Goal: Navigation & Orientation: Find specific page/section

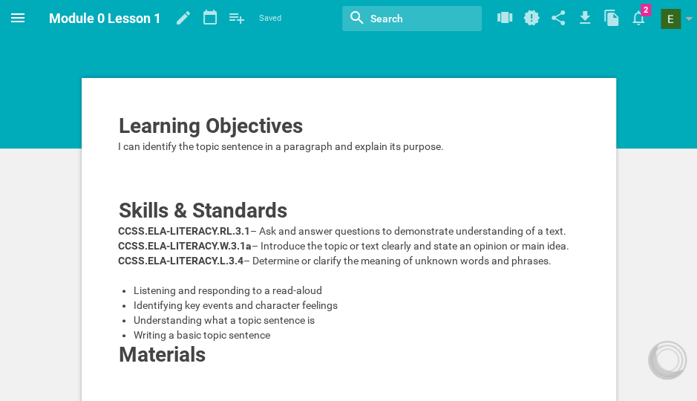
click at [22, 19] on icon at bounding box center [18, 18] width 18 height 18
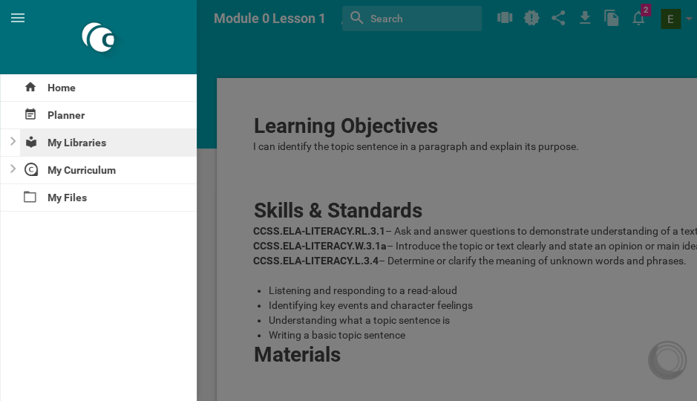
click at [79, 143] on div "My Libraries" at bounding box center [108, 142] width 177 height 27
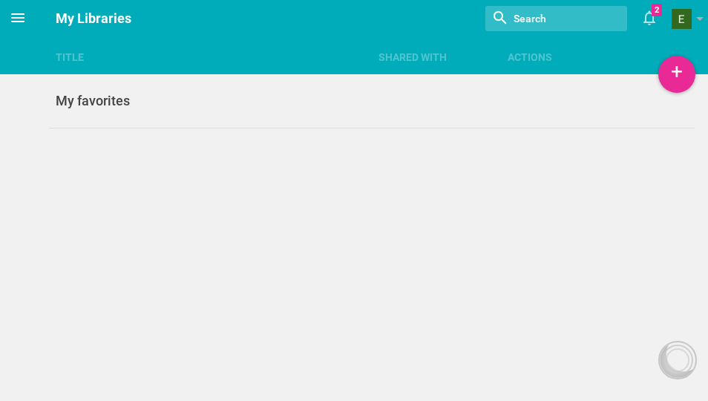
click at [23, 21] on icon at bounding box center [17, 17] width 13 height 9
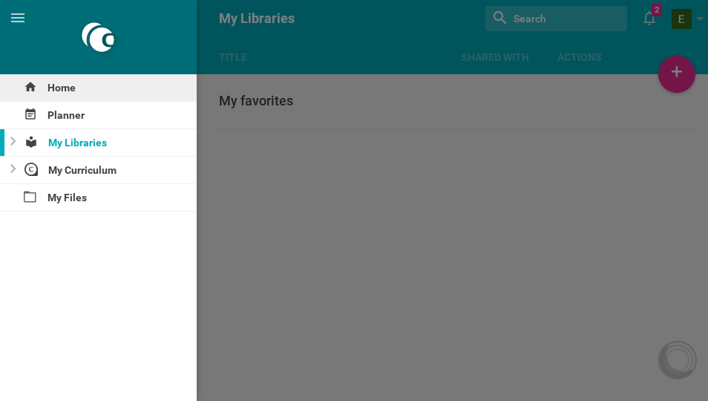
click at [81, 89] on div "Home" at bounding box center [98, 87] width 197 height 27
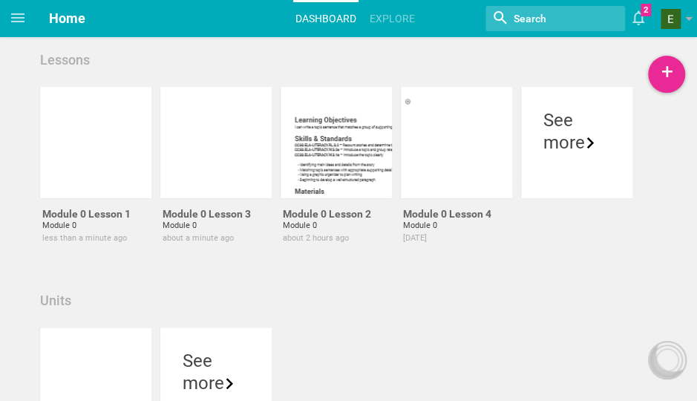
scroll to position [7, 0]
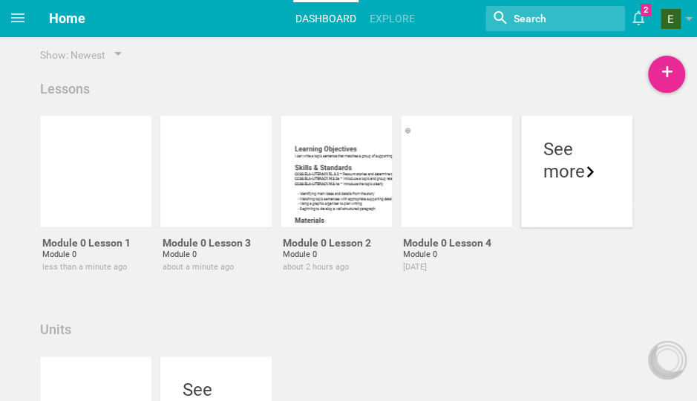
click at [561, 163] on div "more" at bounding box center [577, 171] width 67 height 22
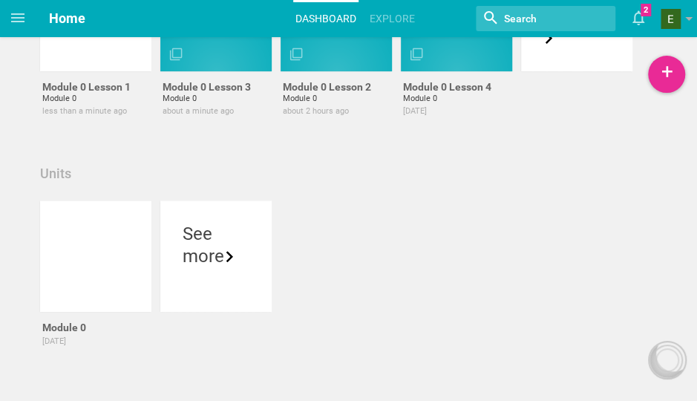
scroll to position [165, 0]
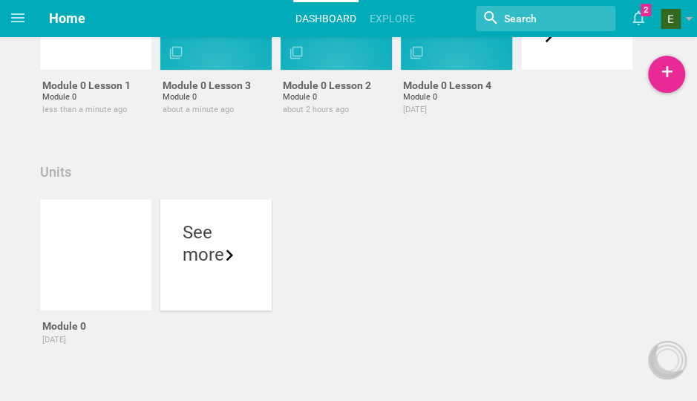
click at [198, 244] on div "more" at bounding box center [216, 255] width 67 height 22
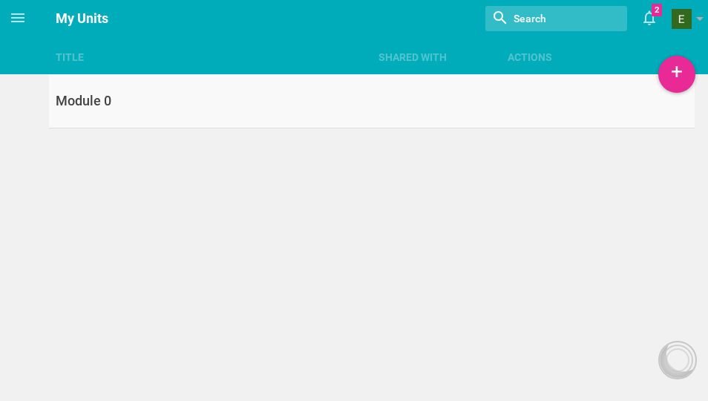
click at [85, 108] on div "Module 0" at bounding box center [210, 101] width 323 height 18
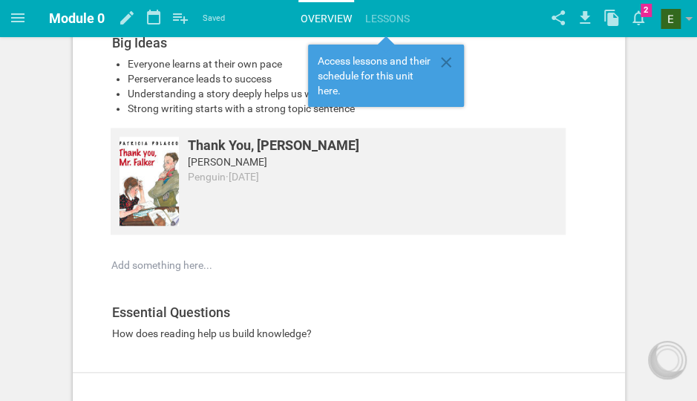
scroll to position [312, 0]
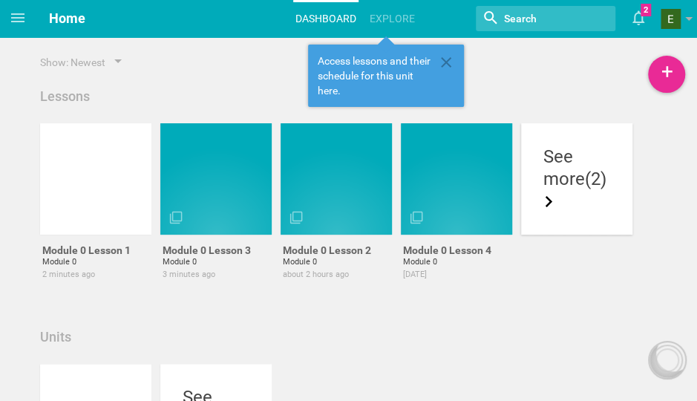
click at [552, 168] on div "more (2)" at bounding box center [577, 190] width 67 height 45
click at [441, 166] on div at bounding box center [456, 178] width 111 height 111
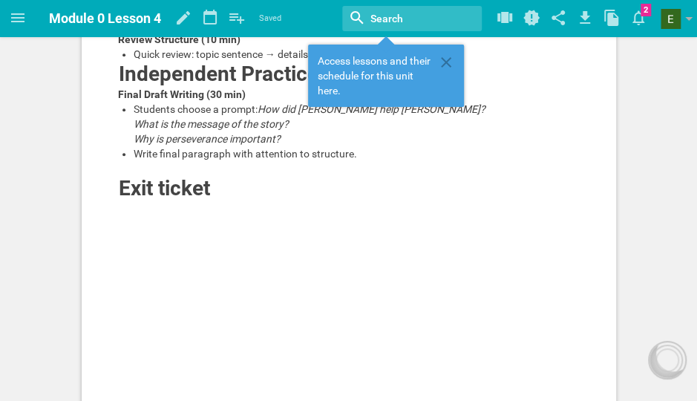
scroll to position [398, 0]
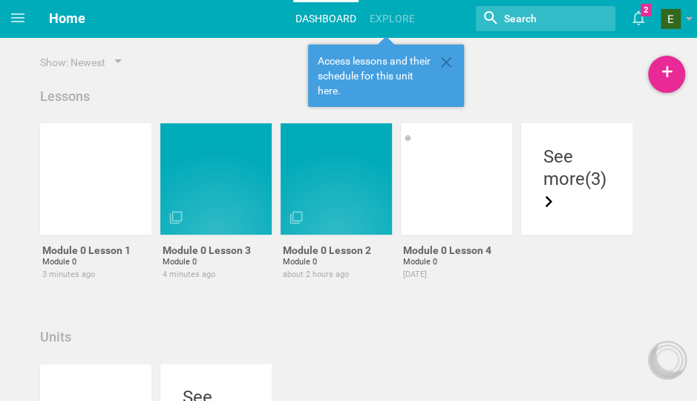
click at [76, 19] on span "Home" at bounding box center [67, 18] width 36 height 16
click at [24, 19] on icon at bounding box center [17, 17] width 13 height 9
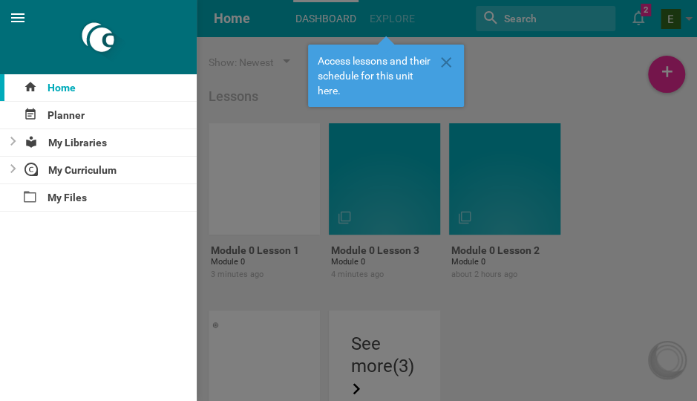
click at [24, 19] on icon at bounding box center [17, 17] width 13 height 9
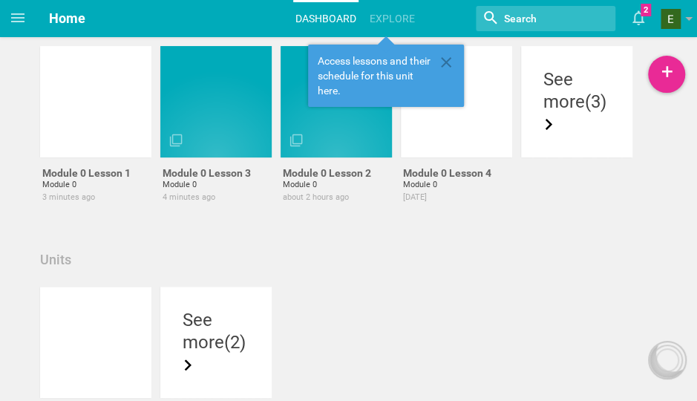
scroll to position [74, 0]
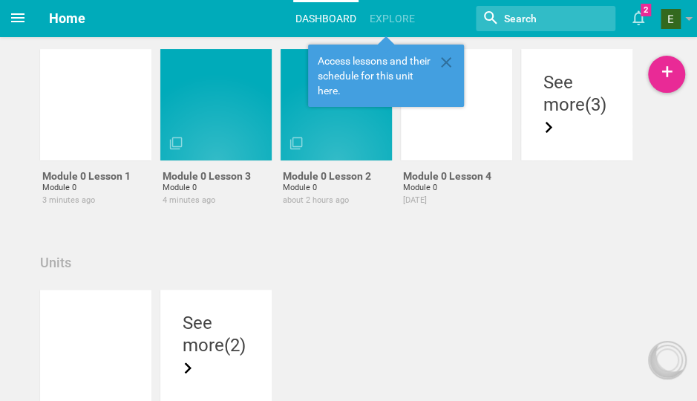
click at [18, 16] on icon at bounding box center [18, 18] width 18 height 18
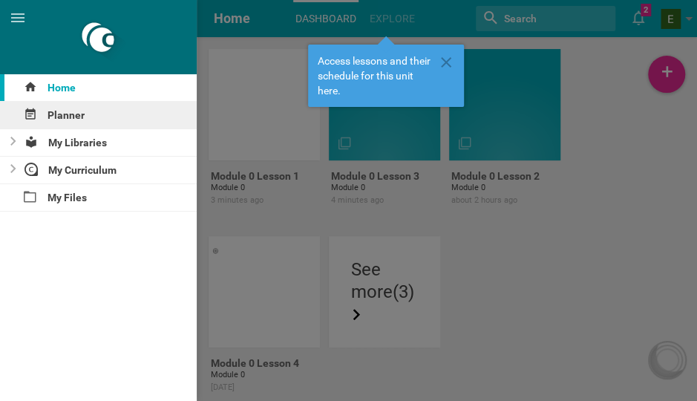
click at [64, 114] on div "Planner" at bounding box center [98, 115] width 197 height 27
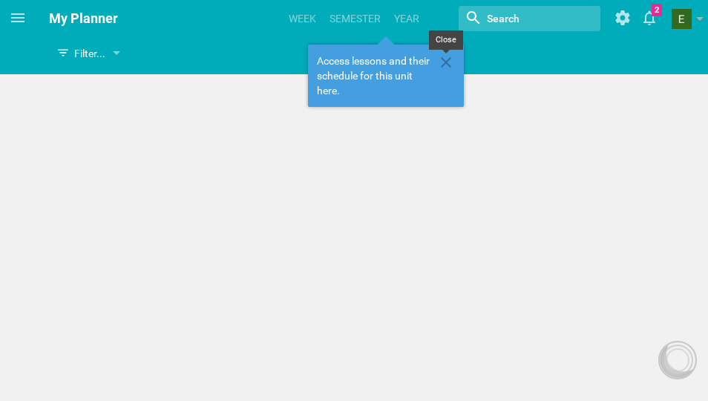
click at [444, 68] on icon at bounding box center [446, 62] width 18 height 18
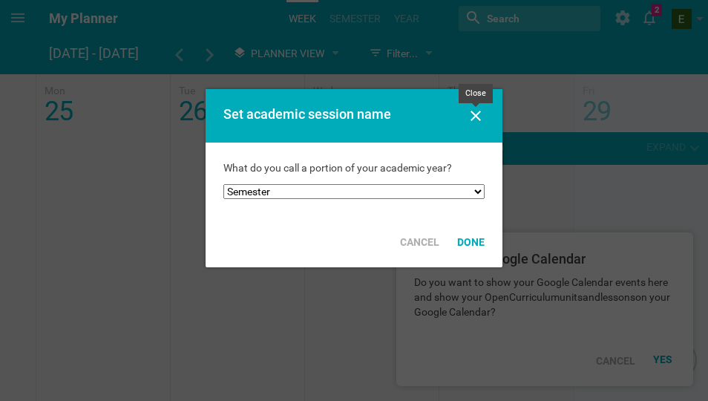
click at [474, 115] on icon at bounding box center [476, 116] width 10 height 10
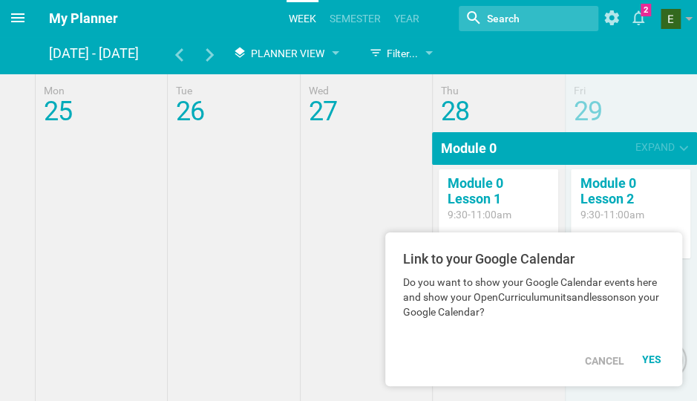
click at [10, 23] on icon at bounding box center [18, 18] width 18 height 18
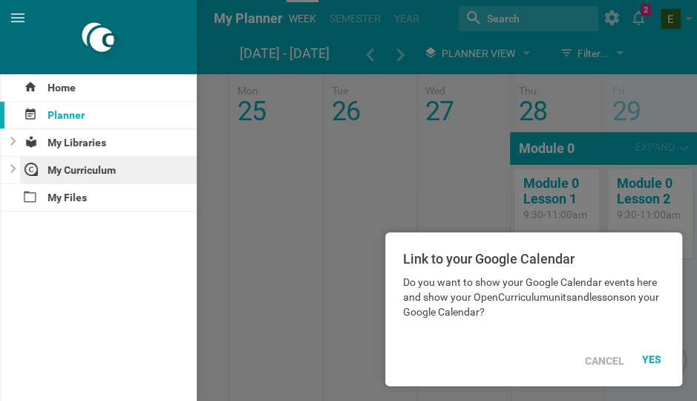
click at [95, 169] on div "My Curriculum" at bounding box center [108, 170] width 177 height 27
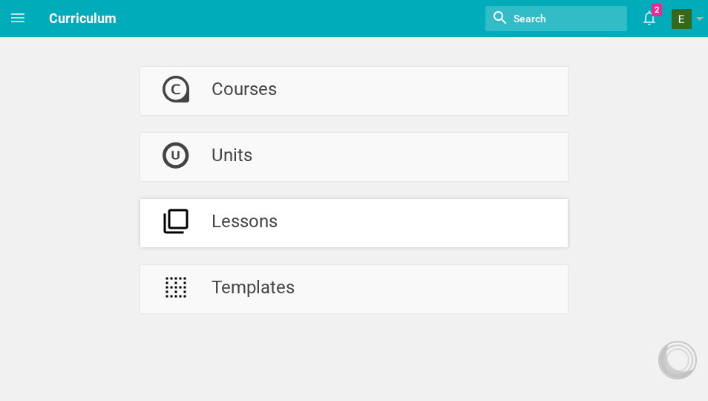
click at [263, 221] on div "Lessons" at bounding box center [245, 223] width 66 height 48
click at [241, 99] on div "Courses" at bounding box center [244, 91] width 65 height 48
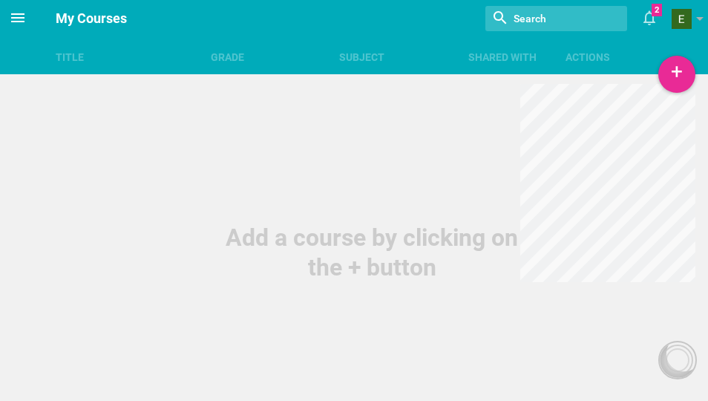
click at [13, 19] on icon at bounding box center [17, 17] width 13 height 9
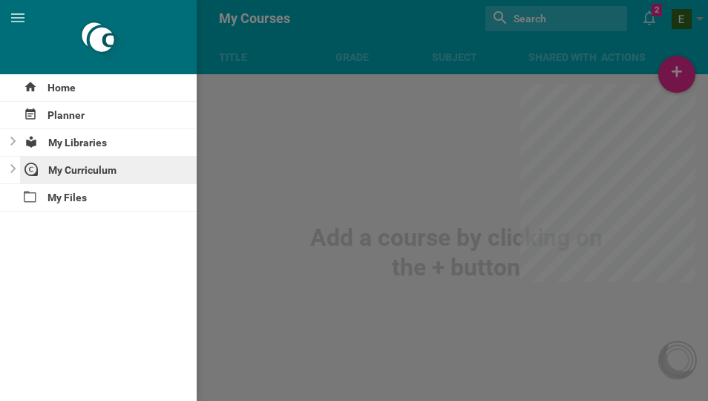
click at [76, 170] on div "My Curriculum" at bounding box center [108, 170] width 177 height 27
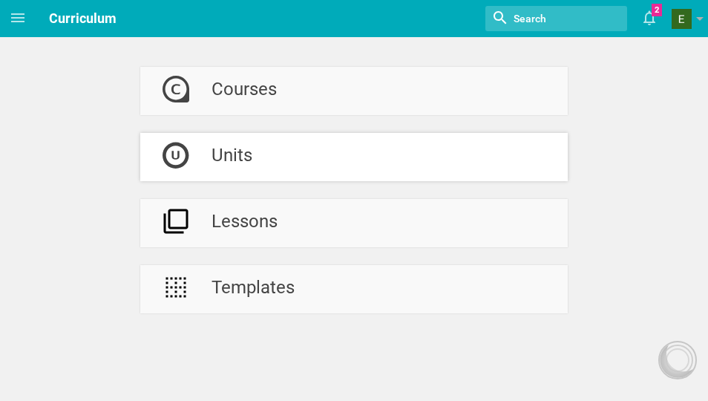
click at [232, 158] on div "Units" at bounding box center [232, 157] width 41 height 48
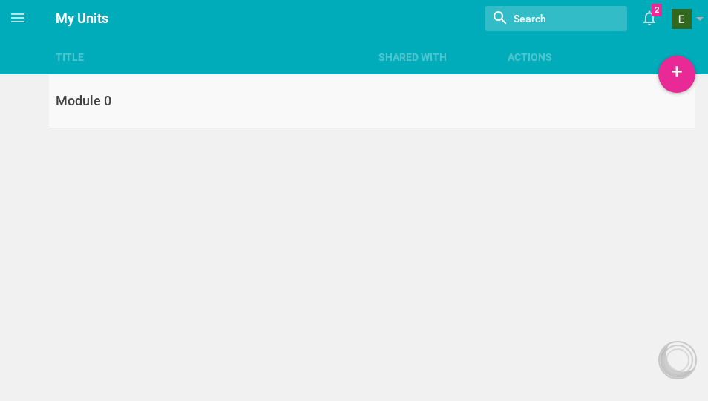
click at [193, 95] on div "Module 0" at bounding box center [210, 101] width 323 height 18
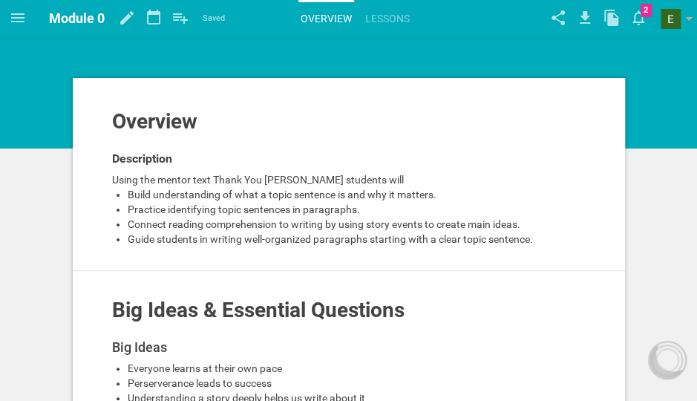
scroll to position [17, 0]
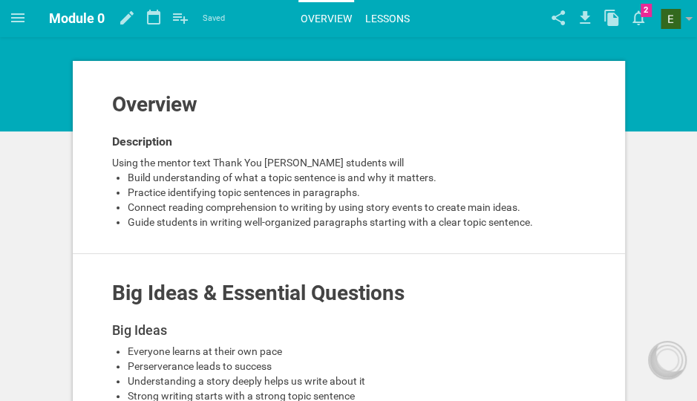
click at [396, 19] on link "Lessons" at bounding box center [387, 18] width 49 height 33
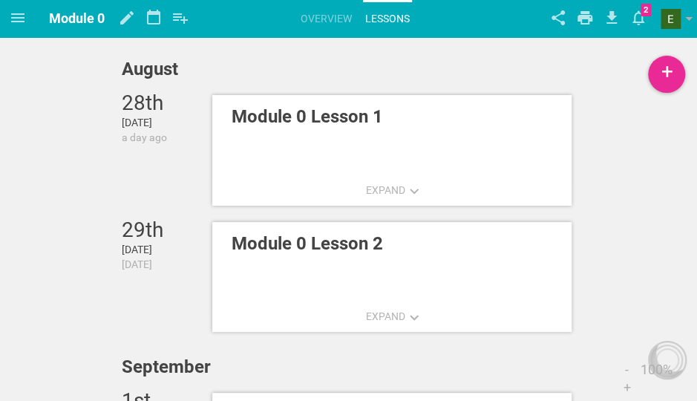
click at [625, 128] on div "[DATE] [DATE] a day ago Expand Module 0 Lesson 1 Edit... Move to... Make a copy…" at bounding box center [348, 325] width 697 height 651
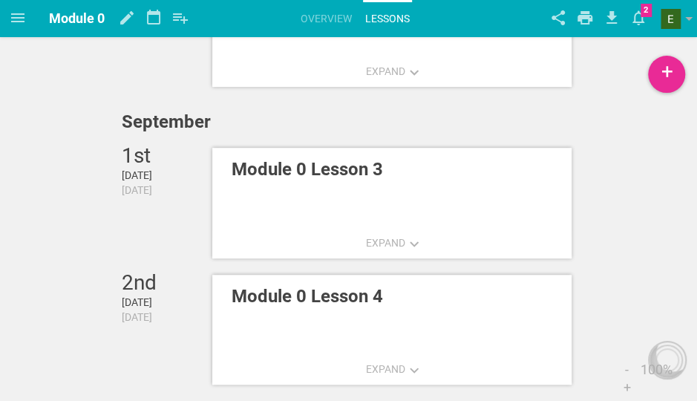
scroll to position [250, 0]
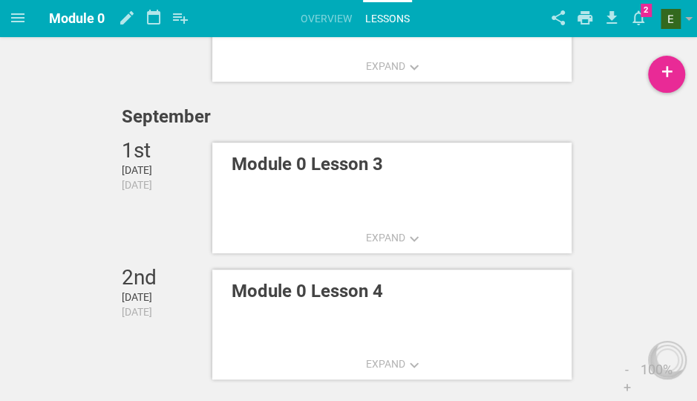
click at [336, 179] on div "Module 0 Lesson 3" at bounding box center [374, 164] width 305 height 45
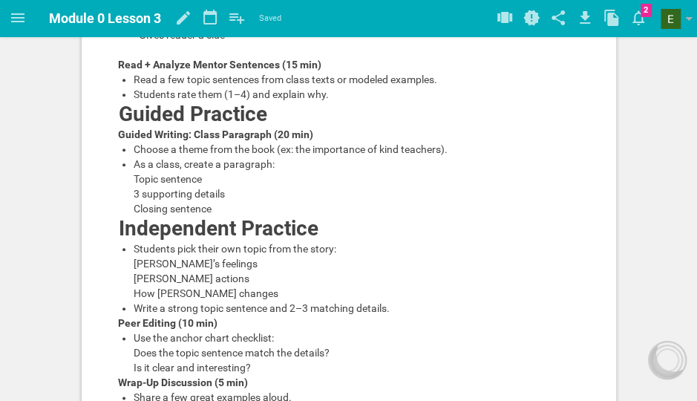
scroll to position [518, 0]
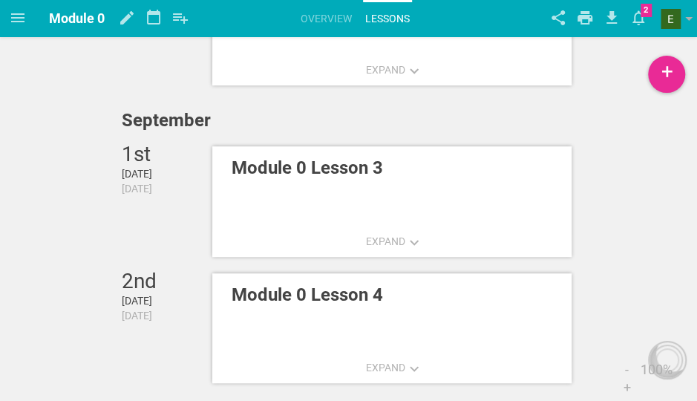
scroll to position [250, 0]
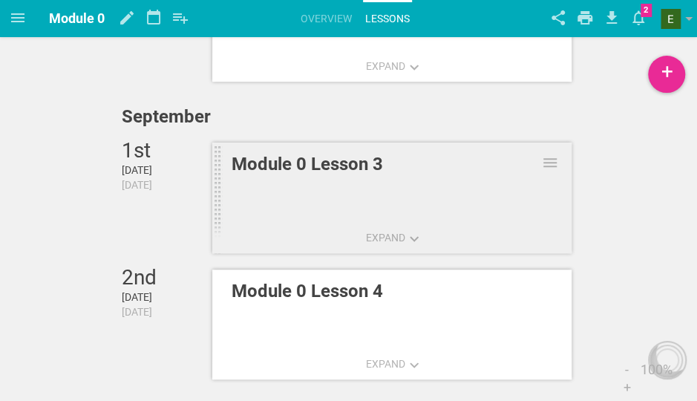
click at [332, 201] on link "Module 0 Lesson 3" at bounding box center [391, 199] width 359 height 115
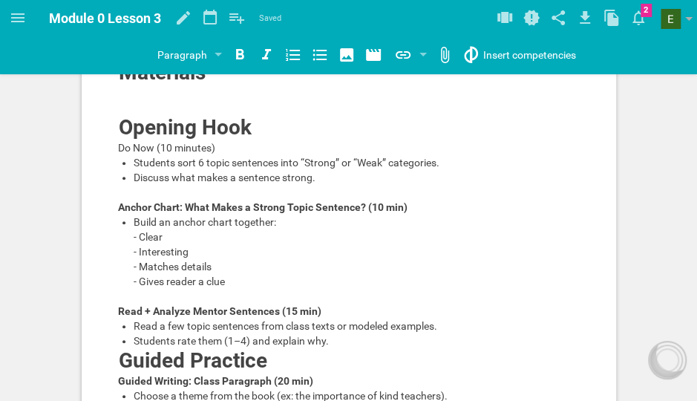
scroll to position [150, 0]
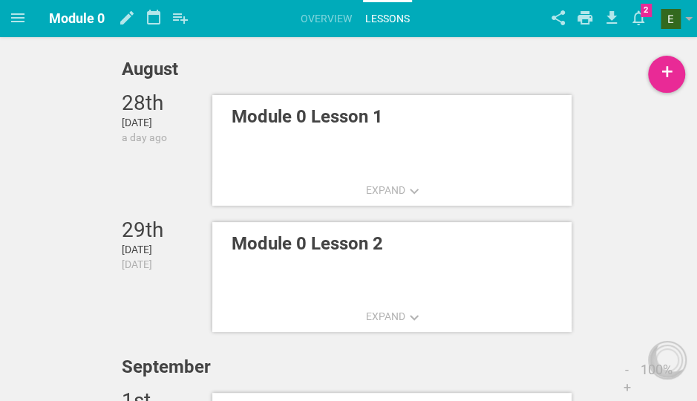
scroll to position [250, 0]
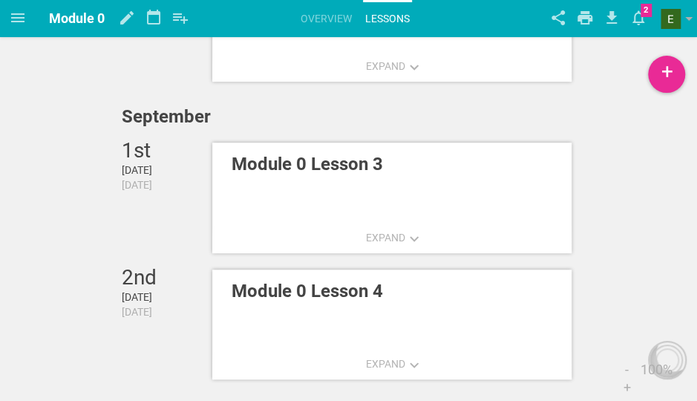
click at [629, 206] on div "[DATE] [DATE] a day ago Expand Module 0 Lesson 1 Edit... Move to... Make a copy…" at bounding box center [348, 75] width 697 height 651
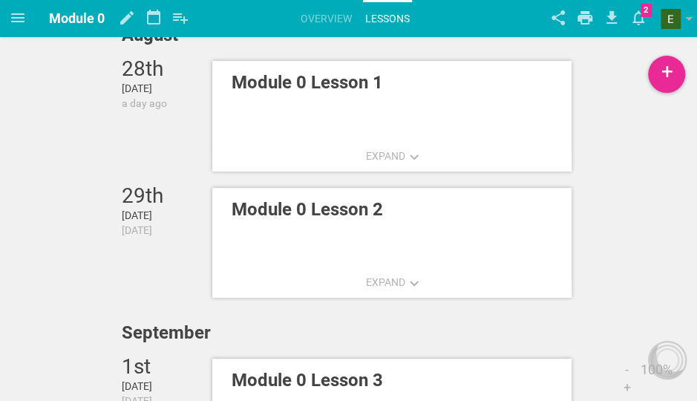
scroll to position [0, 0]
